Goal: Information Seeking & Learning: Find specific fact

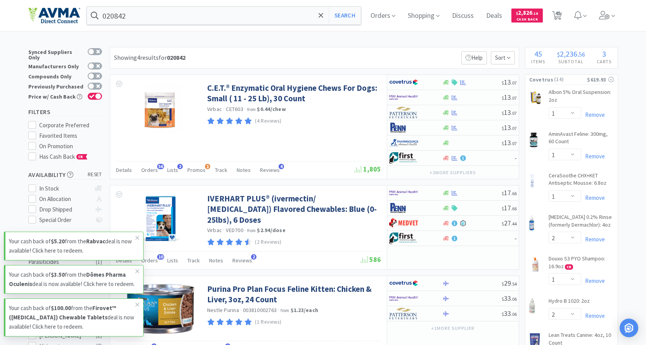
select select "1"
select select "2"
select select "1"
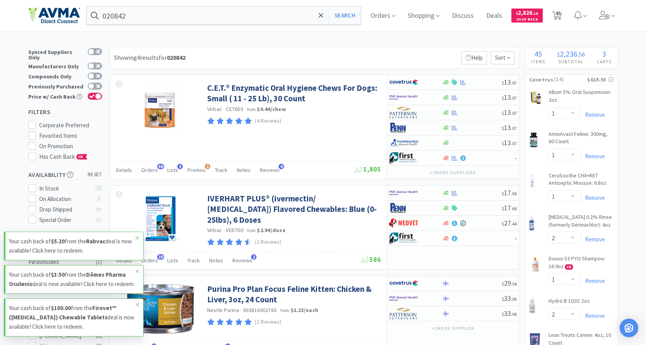
select select "2"
select select "5"
select select "1"
select select "8"
select select "5"
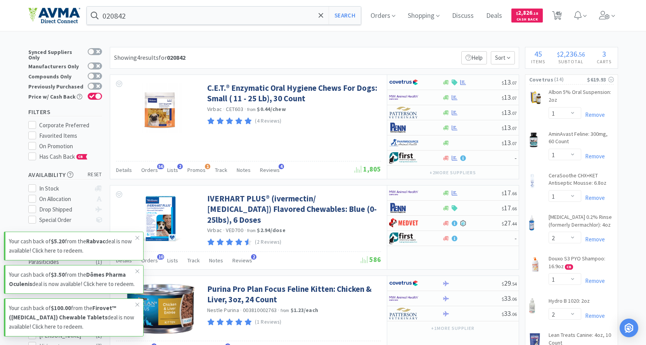
select select "2"
select select "1"
select select "12"
select select "1"
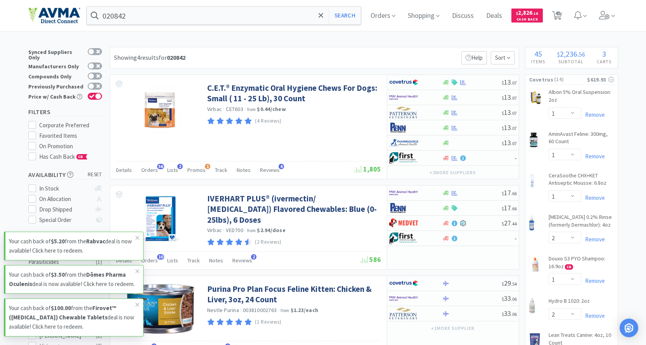
select select "2"
select select "1"
select select "2"
select select "1"
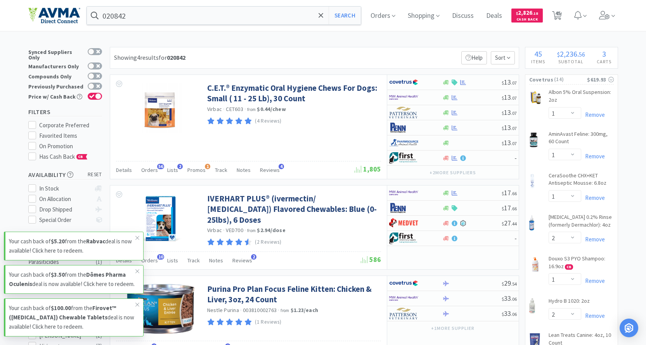
select select "1"
select select "4"
select select "1"
select select "15"
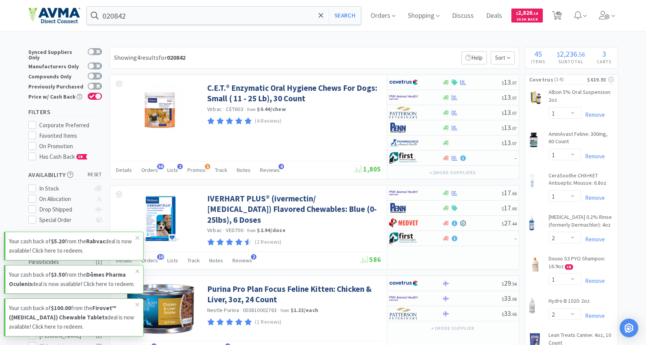
select select "1"
select select "6"
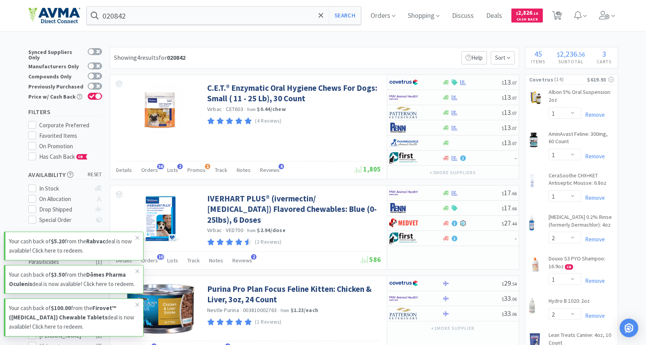
select select "2"
select select "1"
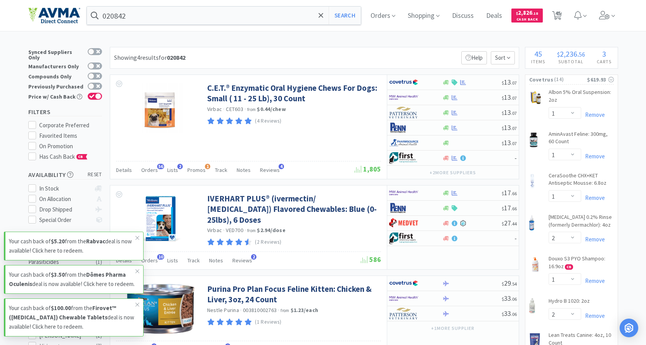
select select "1"
select select "3"
select select "1"
select select "2"
select select "1"
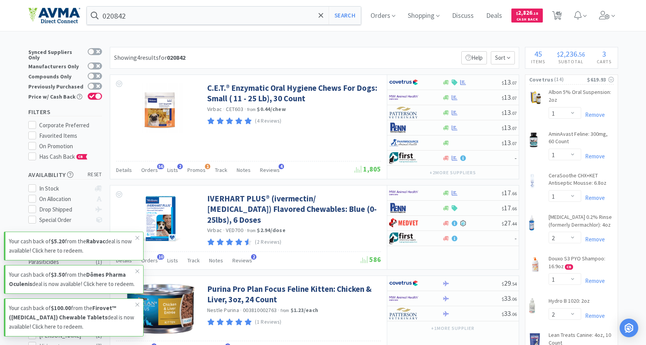
select select "1"
select select "5"
